Goal: Task Accomplishment & Management: Manage account settings

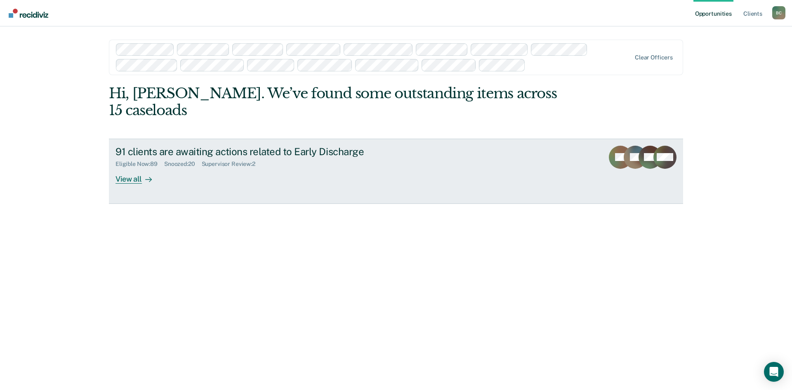
click at [232, 160] on div "Supervisor Review : 2" at bounding box center [232, 163] width 60 height 7
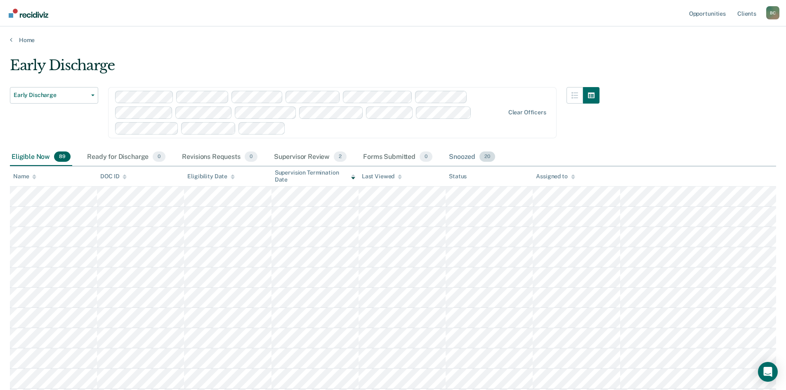
click at [462, 155] on div "Snoozed 20" at bounding box center [471, 157] width 49 height 18
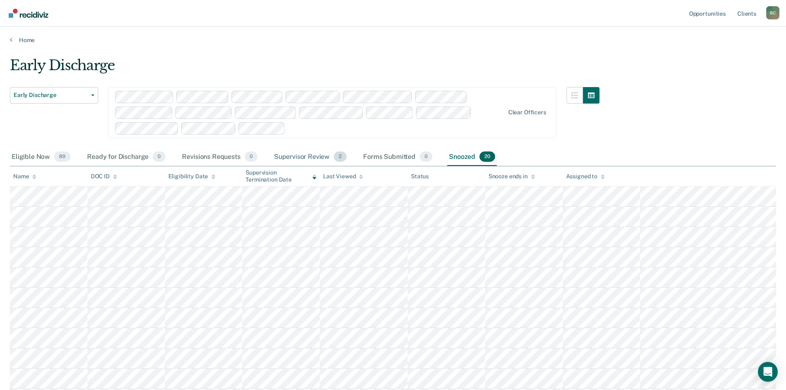
click at [293, 158] on div "Supervisor Review 2" at bounding box center [310, 157] width 76 height 18
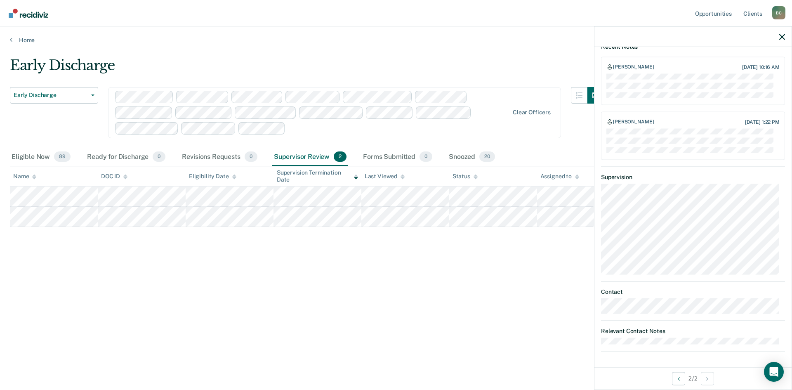
scroll to position [106, 0]
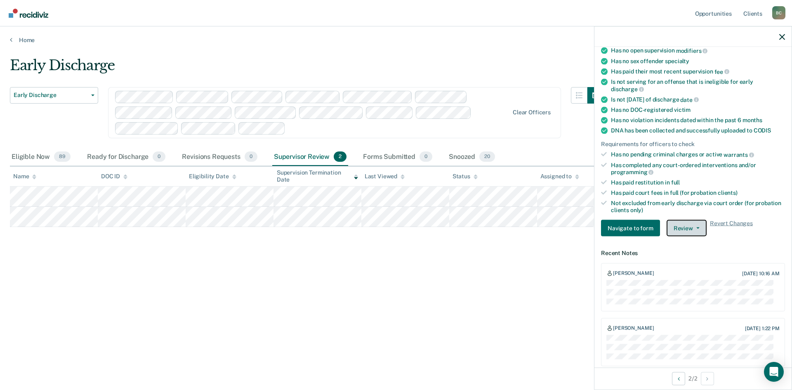
click at [689, 228] on button "Review" at bounding box center [686, 228] width 40 height 16
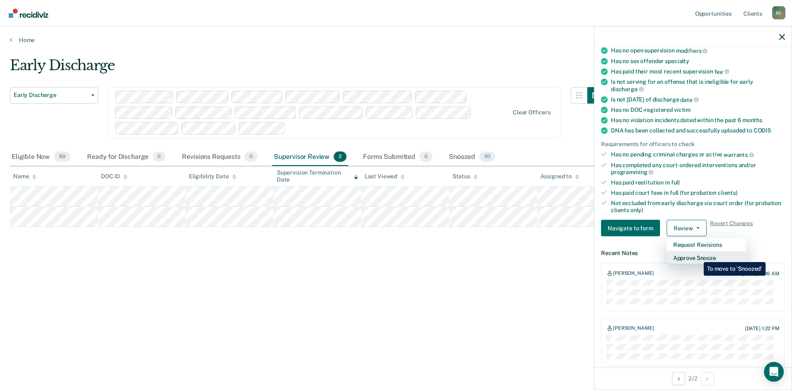
click at [697, 256] on button "Approve Snooze" at bounding box center [706, 257] width 80 height 13
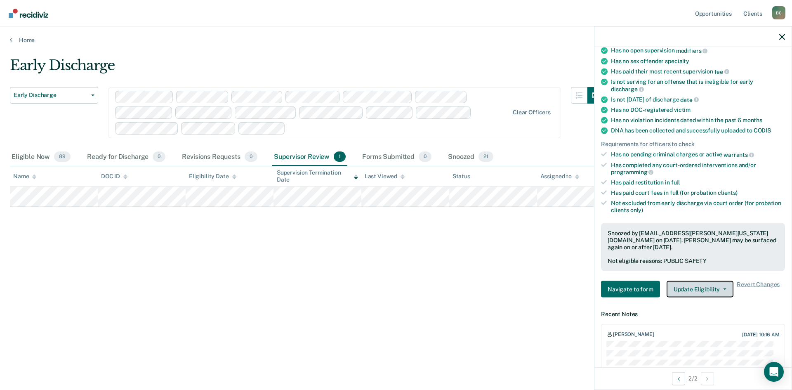
click at [704, 281] on button "Update Eligibility" at bounding box center [699, 289] width 67 height 16
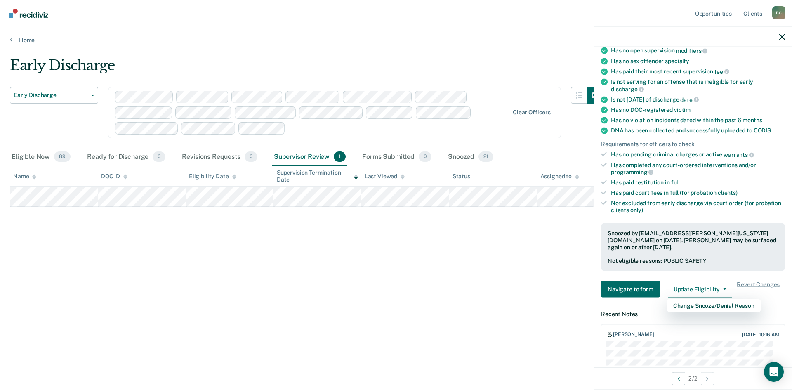
click at [410, 221] on div "Early Discharge Early Discharge Early Discharge Clear officers Eligible Now 89 …" at bounding box center [396, 192] width 772 height 271
click at [752, 281] on span "Revert Changes" at bounding box center [757, 289] width 43 height 16
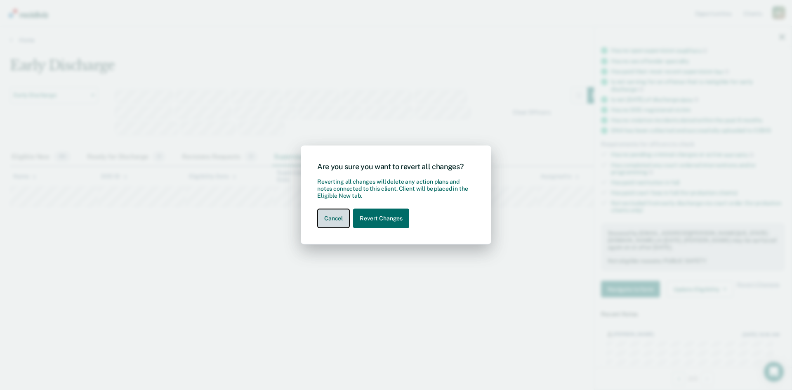
click at [334, 219] on button "Cancel" at bounding box center [333, 218] width 33 height 19
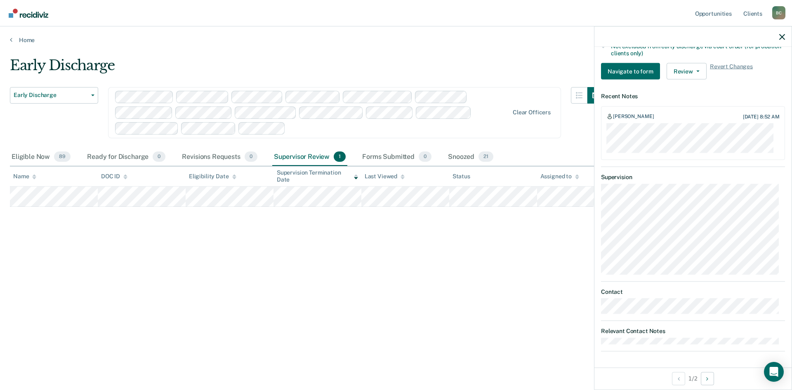
scroll to position [97, 0]
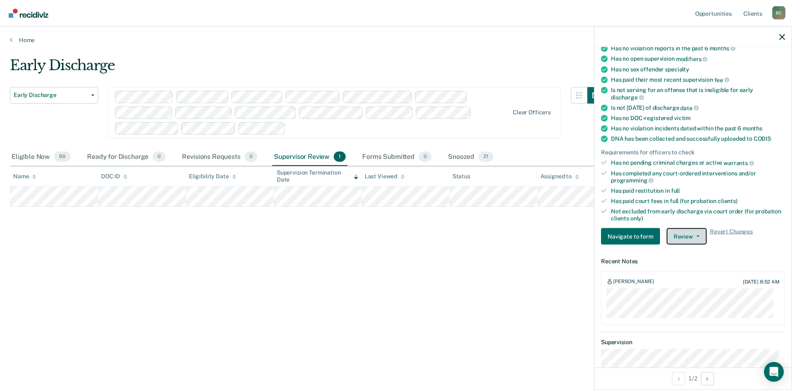
click at [685, 236] on button "Review" at bounding box center [686, 236] width 40 height 16
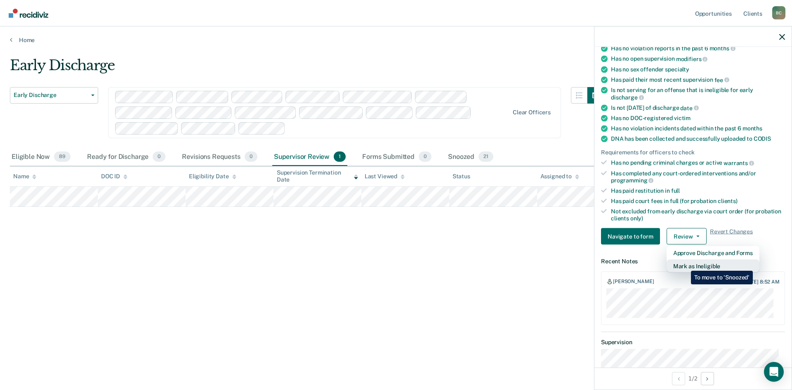
click at [685, 264] on button "Mark as Ineligible" at bounding box center [712, 265] width 93 height 13
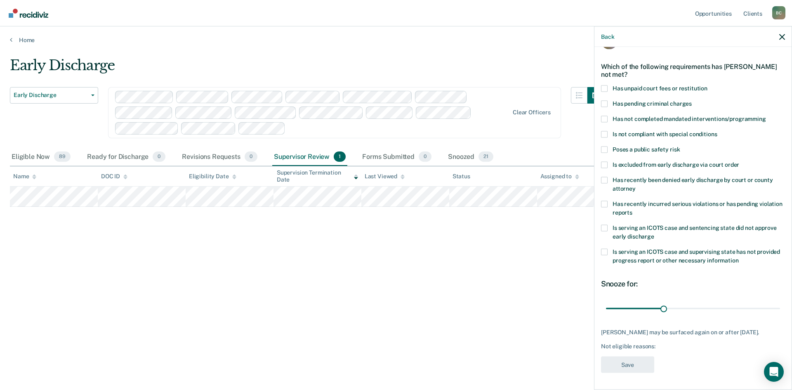
scroll to position [24, 0]
click at [605, 149] on span at bounding box center [604, 150] width 7 height 7
click at [680, 147] on input "Poses a public safety risk" at bounding box center [680, 147] width 0 height 0
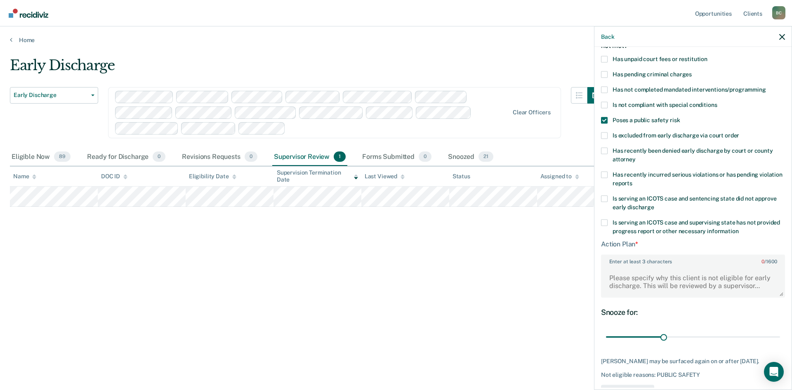
scroll to position [82, 0]
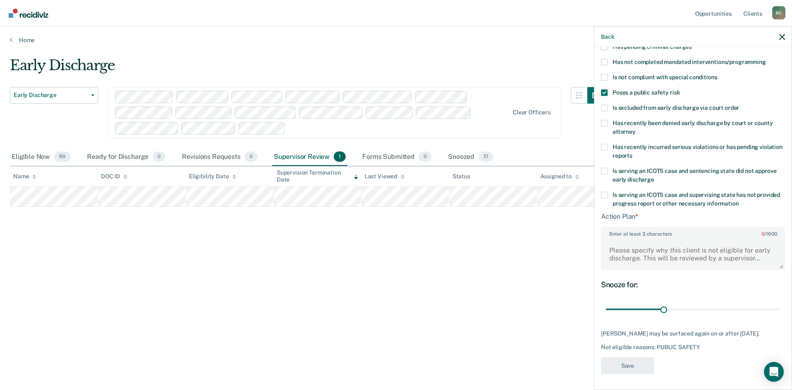
click at [670, 234] on label "Enter at least 3 characters 0 / 1600" at bounding box center [693, 232] width 182 height 9
click at [670, 238] on textarea "Enter at least 3 characters 0 / 1600" at bounding box center [693, 253] width 182 height 31
type textarea "Firearms charge"
click at [623, 366] on button "Save" at bounding box center [627, 365] width 53 height 17
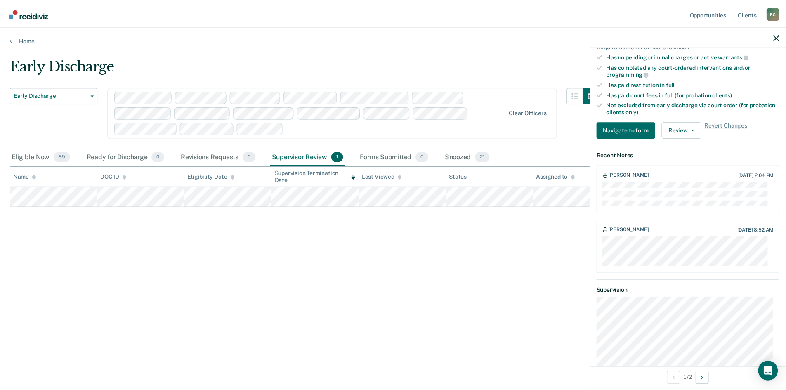
scroll to position [205, 0]
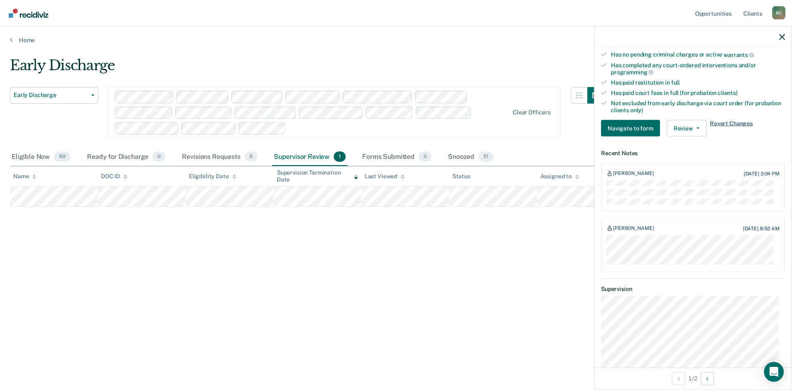
click at [738, 121] on span "Revert Changes" at bounding box center [731, 128] width 43 height 16
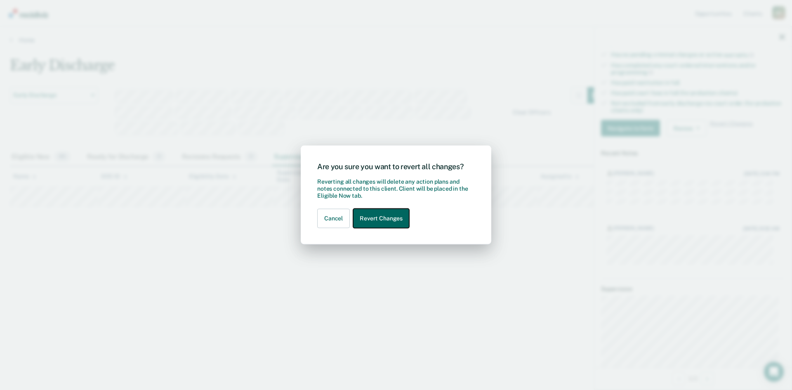
click at [380, 218] on button "Revert Changes" at bounding box center [381, 218] width 56 height 19
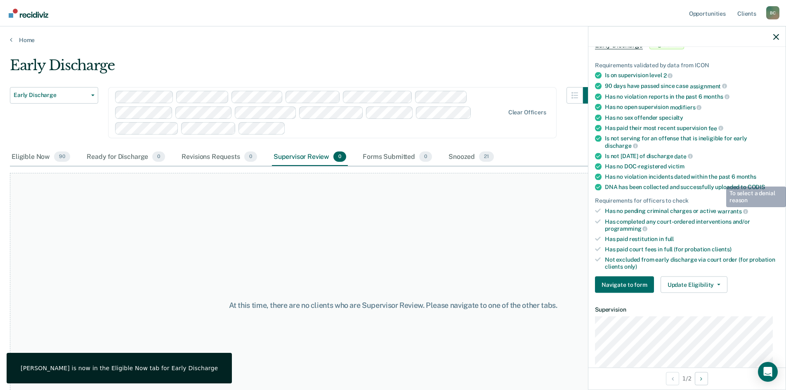
scroll to position [0, 0]
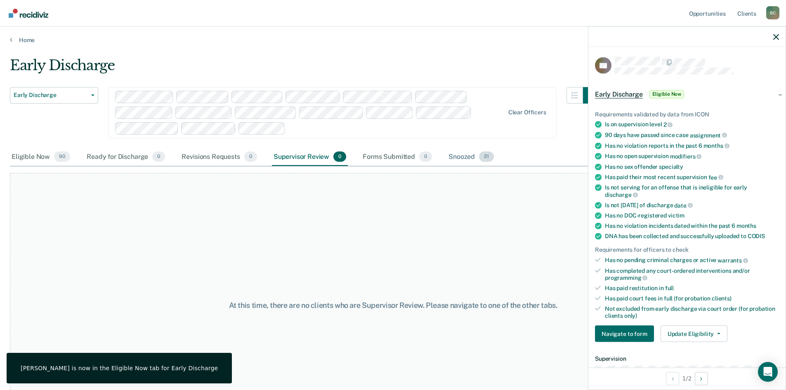
click at [468, 156] on div "Snoozed 21" at bounding box center [471, 157] width 49 height 18
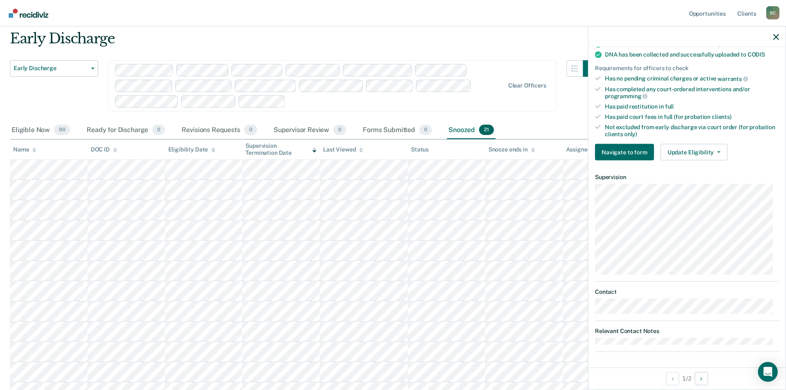
scroll to position [41, 0]
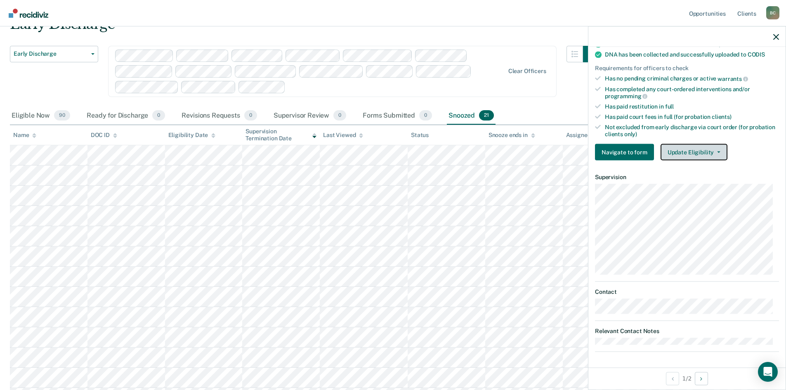
click at [692, 153] on button "Update Eligibility" at bounding box center [693, 152] width 67 height 16
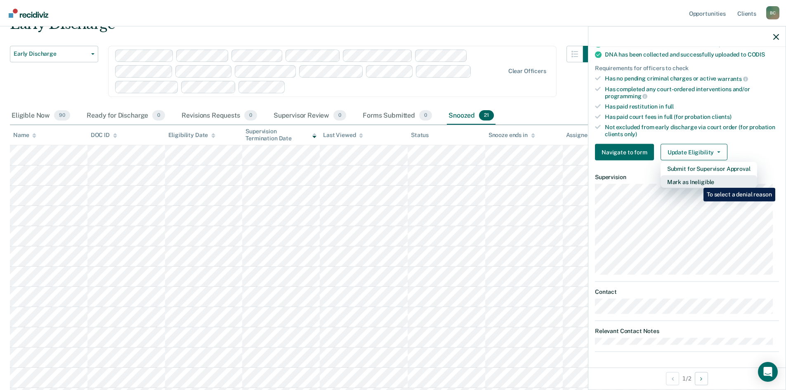
click at [697, 181] on button "Mark as Ineligible" at bounding box center [708, 181] width 96 height 13
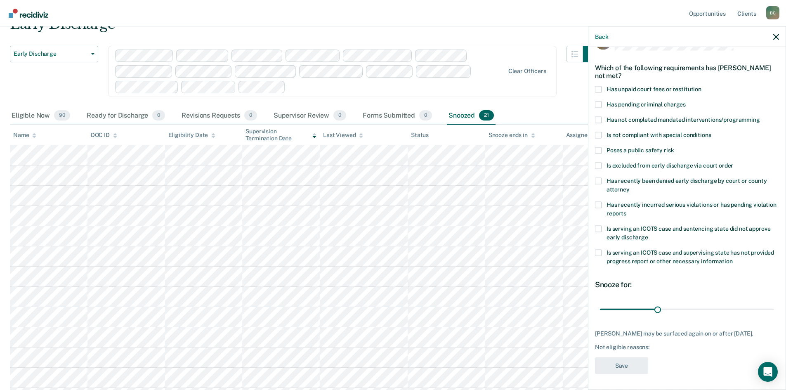
click at [596, 154] on label "Poses a public safety risk" at bounding box center [687, 151] width 184 height 9
click at [673, 147] on input "Poses a public safety risk" at bounding box center [673, 147] width 0 height 0
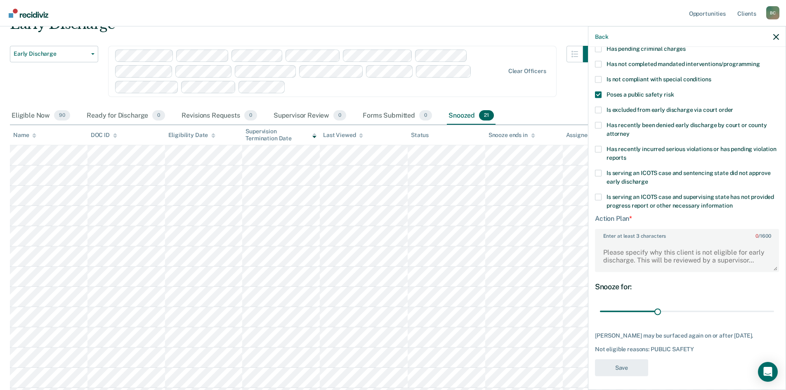
scroll to position [82, 0]
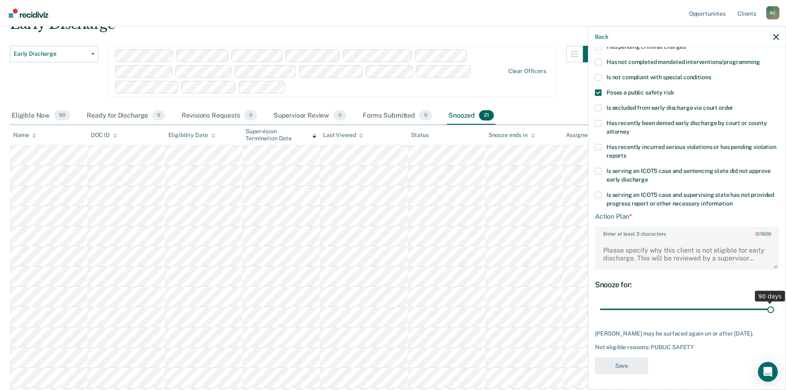
drag, startPoint x: 655, startPoint y: 306, endPoint x: 791, endPoint y: 328, distance: 138.3
type input "90"
click at [774, 316] on input "range" at bounding box center [687, 309] width 174 height 14
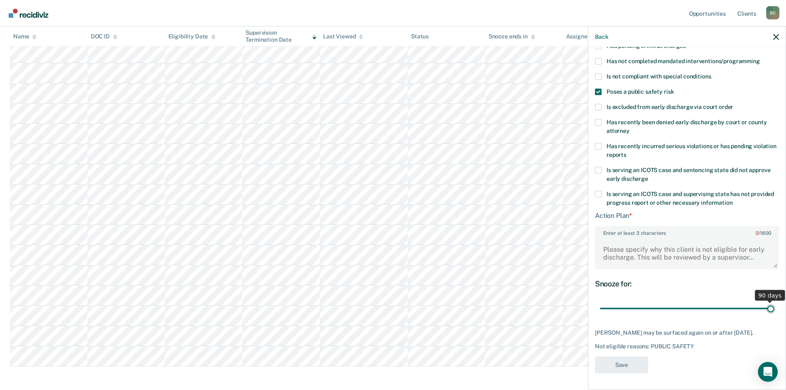
scroll to position [280, 0]
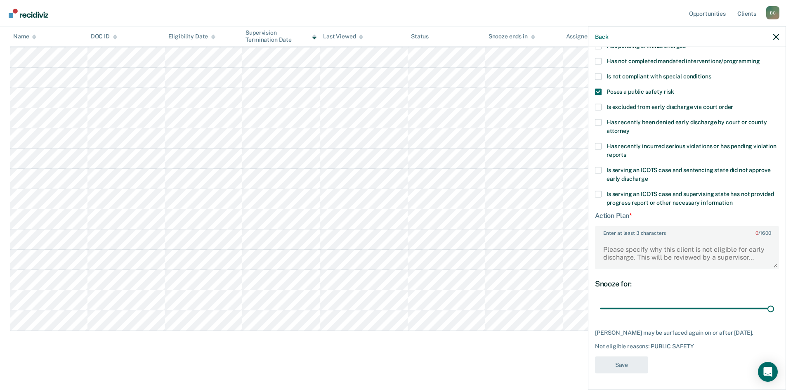
click at [617, 227] on label "Enter at least 3 characters 0 / 1600" at bounding box center [686, 231] width 182 height 9
click at [617, 238] on textarea "Enter at least 3 characters 0 / 1600" at bounding box center [686, 253] width 182 height 31
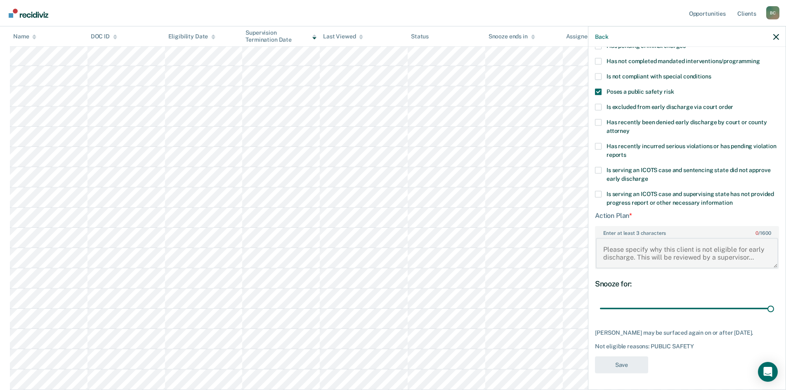
scroll to position [74, 0]
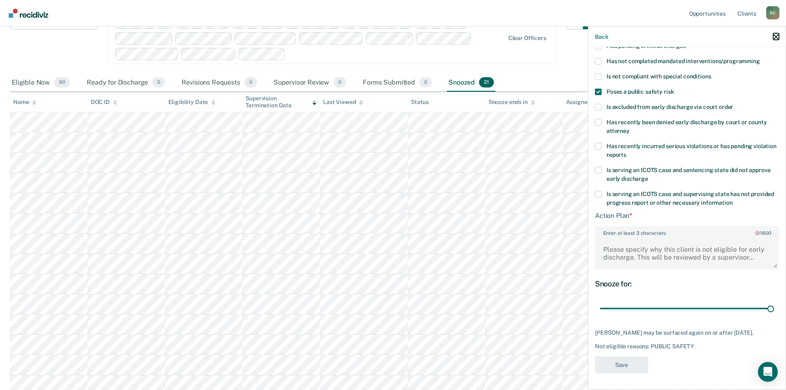
click at [776, 35] on icon "button" at bounding box center [776, 37] width 6 height 6
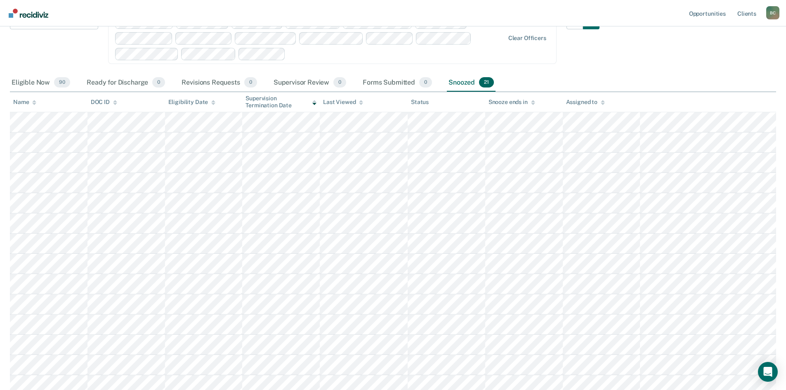
scroll to position [0, 0]
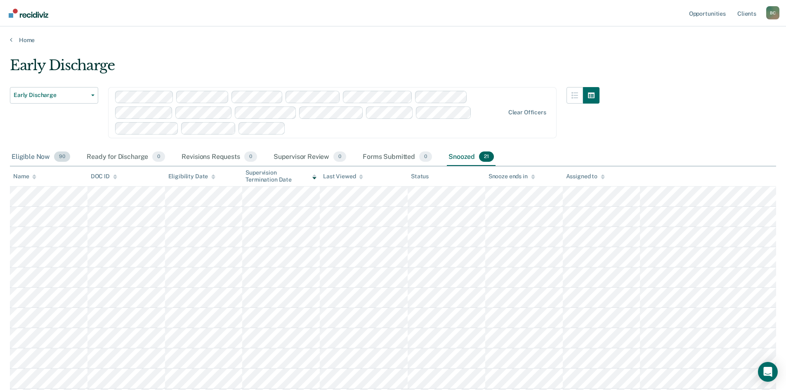
click at [27, 153] on div "Eligible Now 90" at bounding box center [41, 157] width 62 height 18
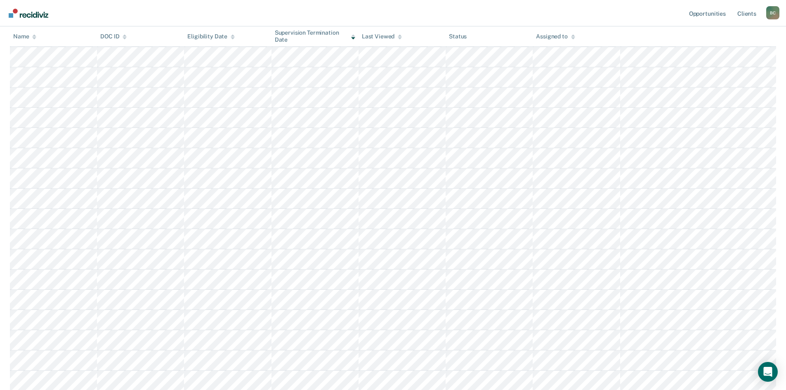
scroll to position [245, 0]
